Goal: Navigation & Orientation: Find specific page/section

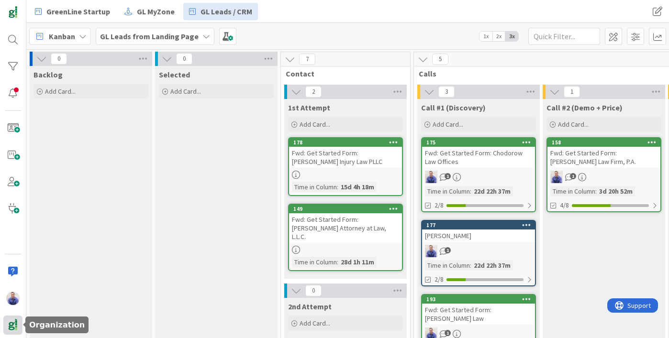
click at [17, 323] on img at bounding box center [12, 325] width 13 height 13
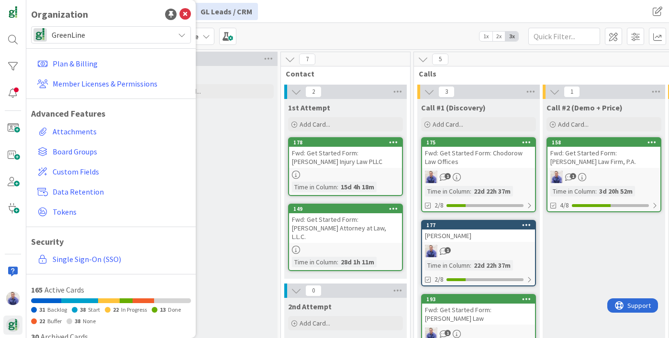
click at [178, 37] on icon at bounding box center [182, 35] width 8 height 8
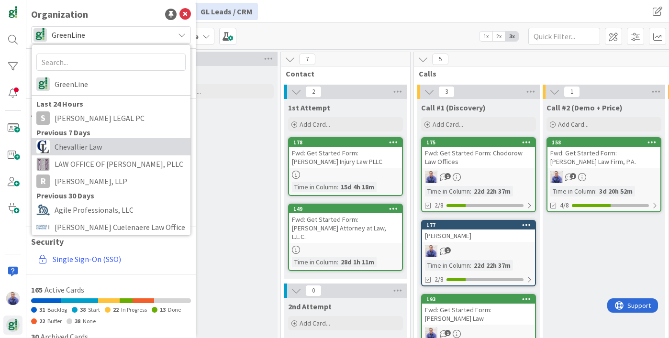
click at [105, 149] on span "Chevallier Law" at bounding box center [120, 147] width 131 height 14
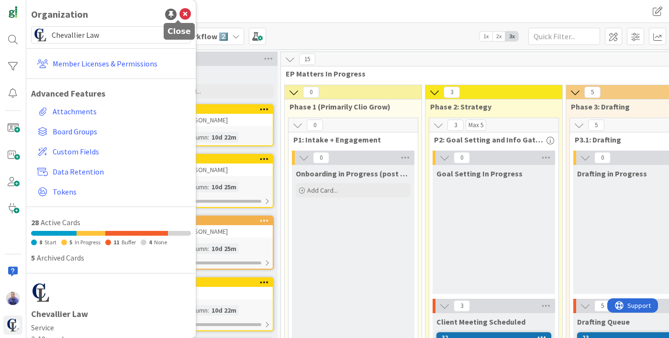
click at [179, 9] on icon at bounding box center [184, 14] width 11 height 11
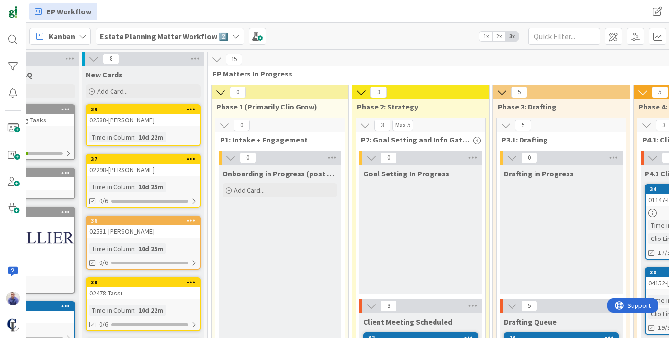
scroll to position [0, 50]
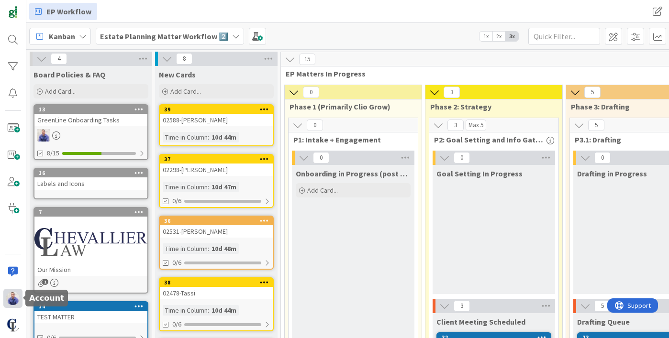
click at [19, 299] on img at bounding box center [12, 298] width 13 height 13
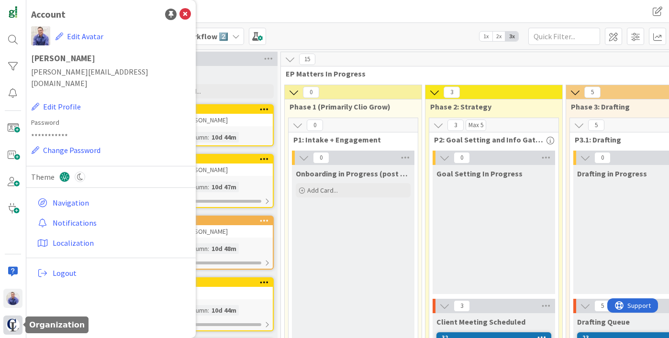
click at [11, 326] on img at bounding box center [12, 325] width 13 height 13
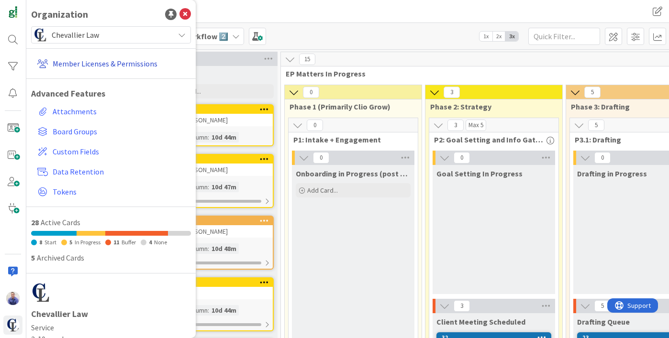
click at [88, 66] on link "Member Licenses & Permissions" at bounding box center [111, 63] width 157 height 17
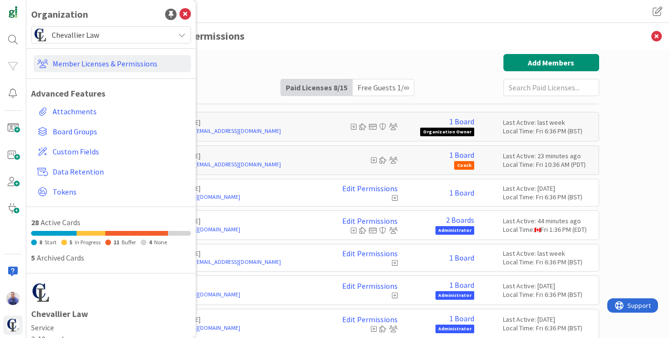
click at [439, 34] on h3 "Member Licenses & Permissions" at bounding box center [348, 36] width 502 height 26
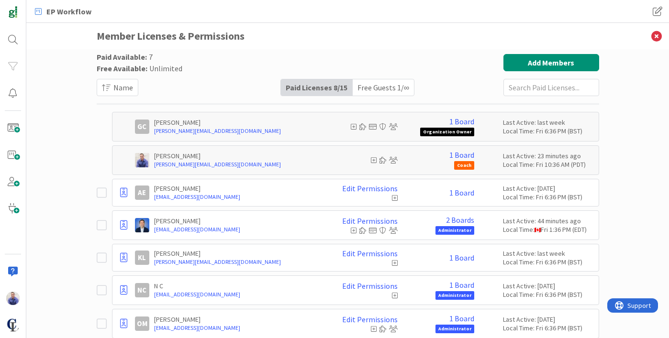
click at [392, 160] on icon at bounding box center [393, 160] width 9 height 7
click at [371, 162] on icon at bounding box center [374, 160] width 6 height 7
click at [371, 160] on icon at bounding box center [374, 160] width 6 height 7
click at [371, 158] on icon at bounding box center [374, 160] width 6 height 7
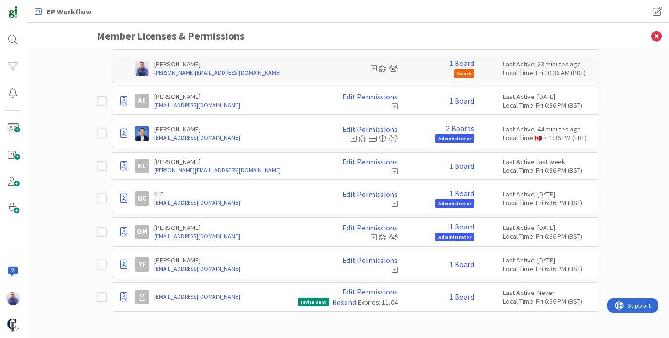
scroll to position [2, 0]
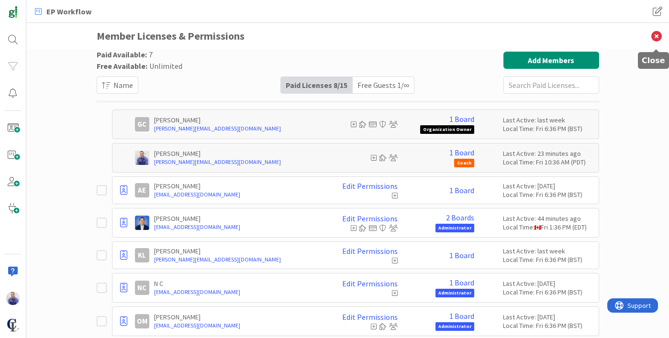
click at [652, 33] on icon at bounding box center [656, 36] width 25 height 26
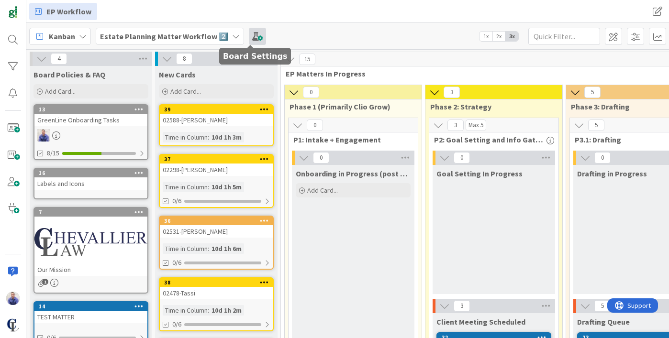
click at [249, 33] on span at bounding box center [257, 36] width 17 height 17
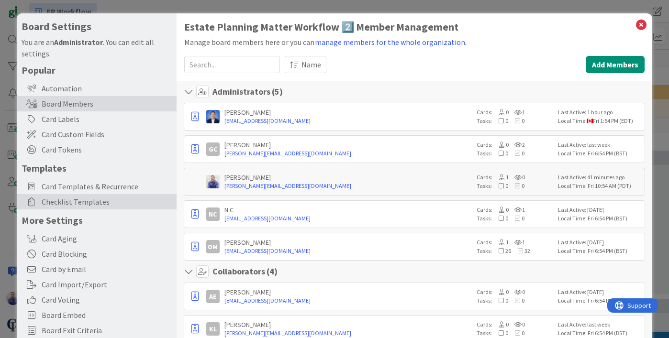
click at [67, 198] on span "Checklist Templates" at bounding box center [107, 201] width 130 height 11
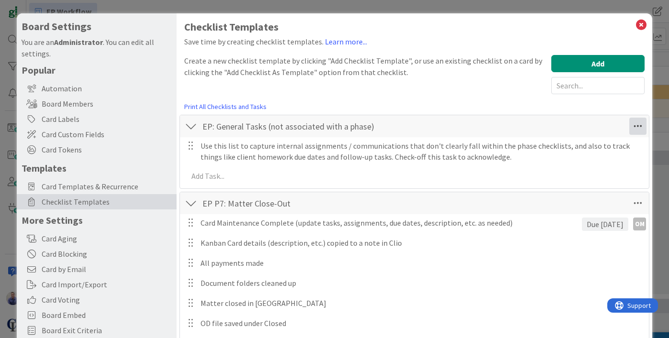
click at [629, 124] on icon at bounding box center [637, 126] width 17 height 17
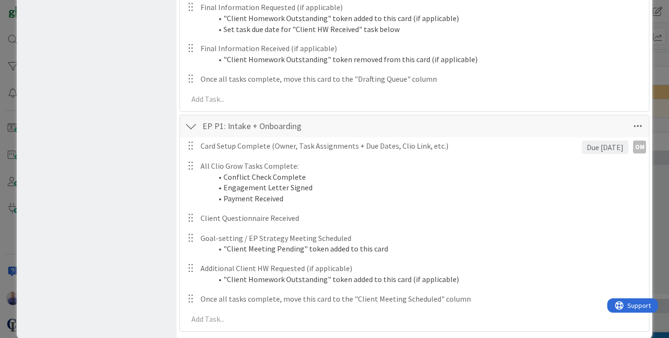
scroll to position [1513, 0]
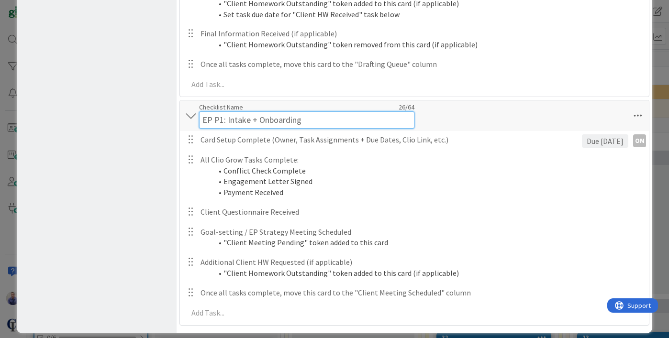
click at [303, 114] on input "EP P1: Intake + Onboarding" at bounding box center [306, 119] width 215 height 17
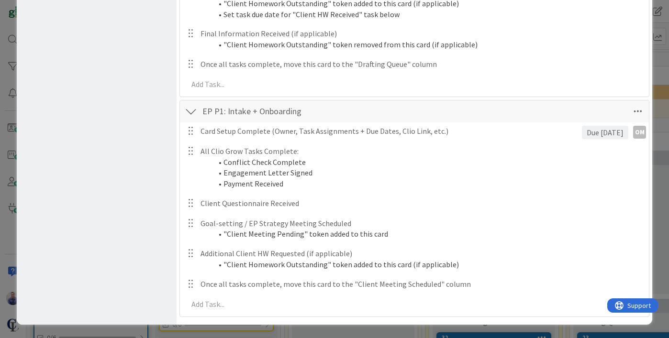
click at [478, 111] on div "EP P1: Intake + Onboarding Checklist Name 26 / 64 EP P1: Intake + Onboarding" at bounding box center [414, 111] width 469 height 22
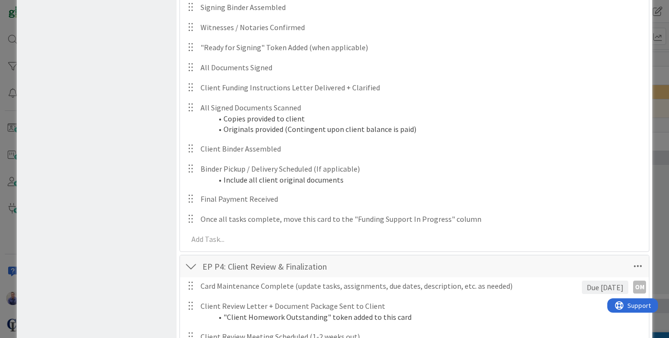
scroll to position [0, 0]
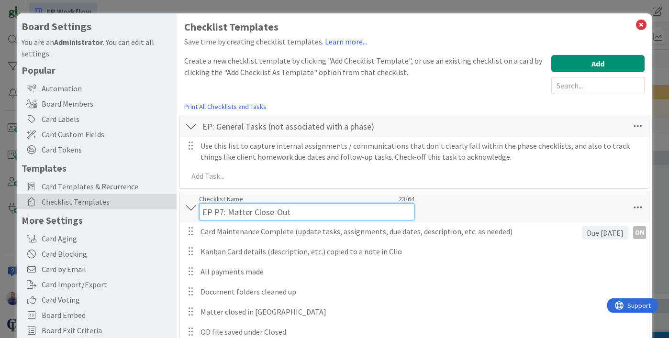
drag, startPoint x: 312, startPoint y: 205, endPoint x: 403, endPoint y: 200, distance: 90.5
click at [321, 204] on input "EP P7: Matter Close-Out" at bounding box center [306, 211] width 215 height 17
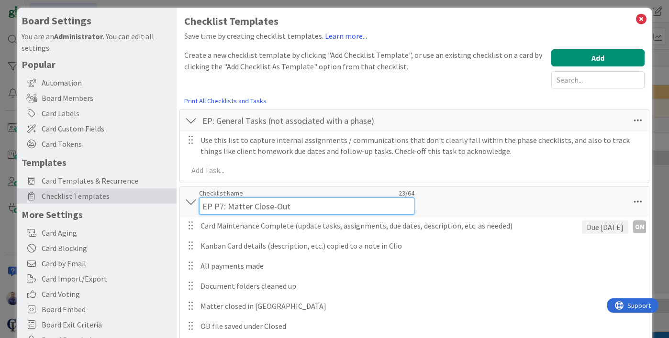
scroll to position [7, 0]
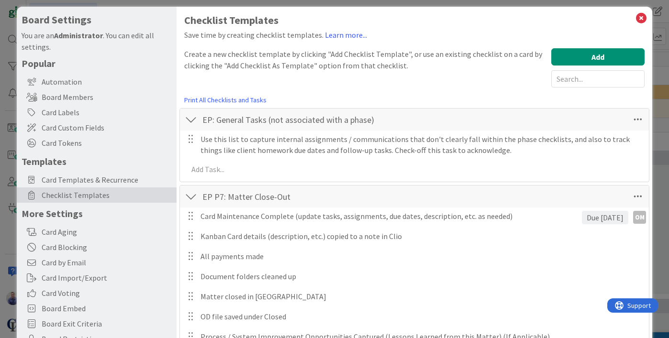
click at [443, 198] on div "EP P7: Matter Close-Out Checklist Name 23 / 64 EP P7: Matter Close-Out" at bounding box center [414, 197] width 469 height 22
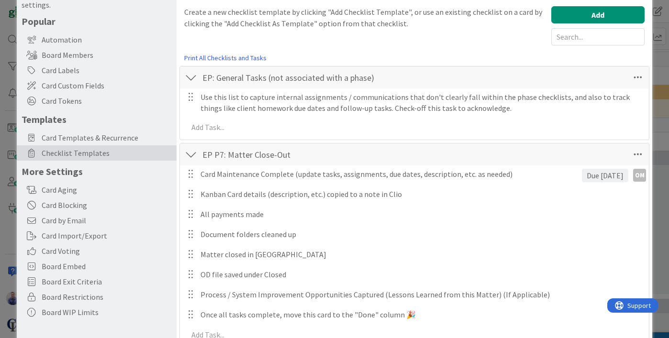
scroll to position [0, 0]
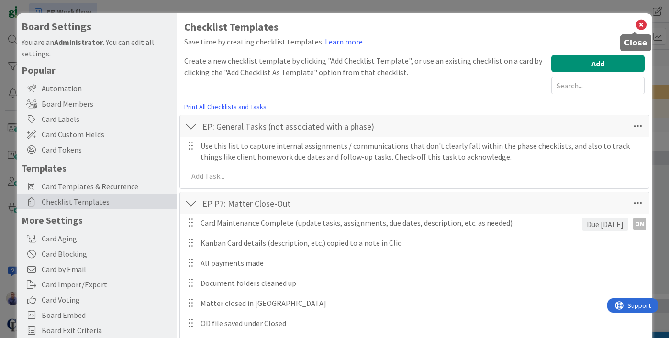
click at [635, 23] on icon at bounding box center [641, 24] width 12 height 13
